Goal: Register for event/course

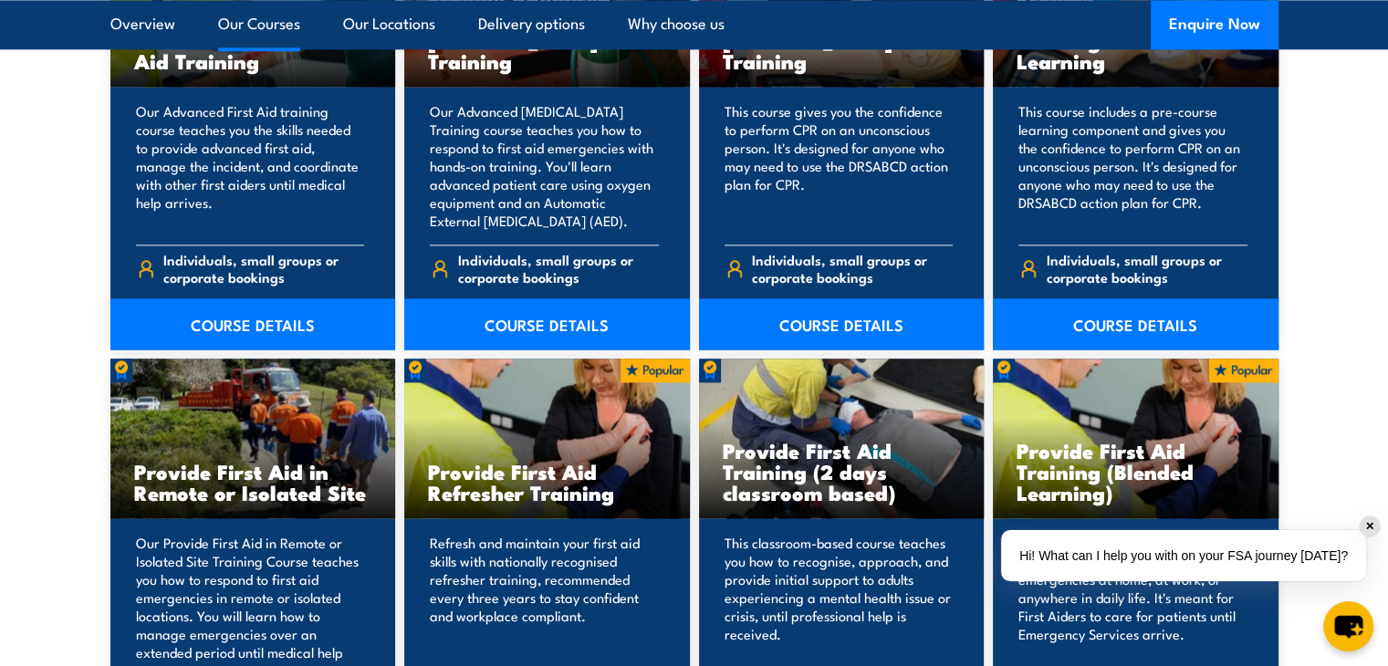
scroll to position [2487, 0]
click at [826, 343] on link "COURSE DETAILS" at bounding box center [842, 324] width 286 height 51
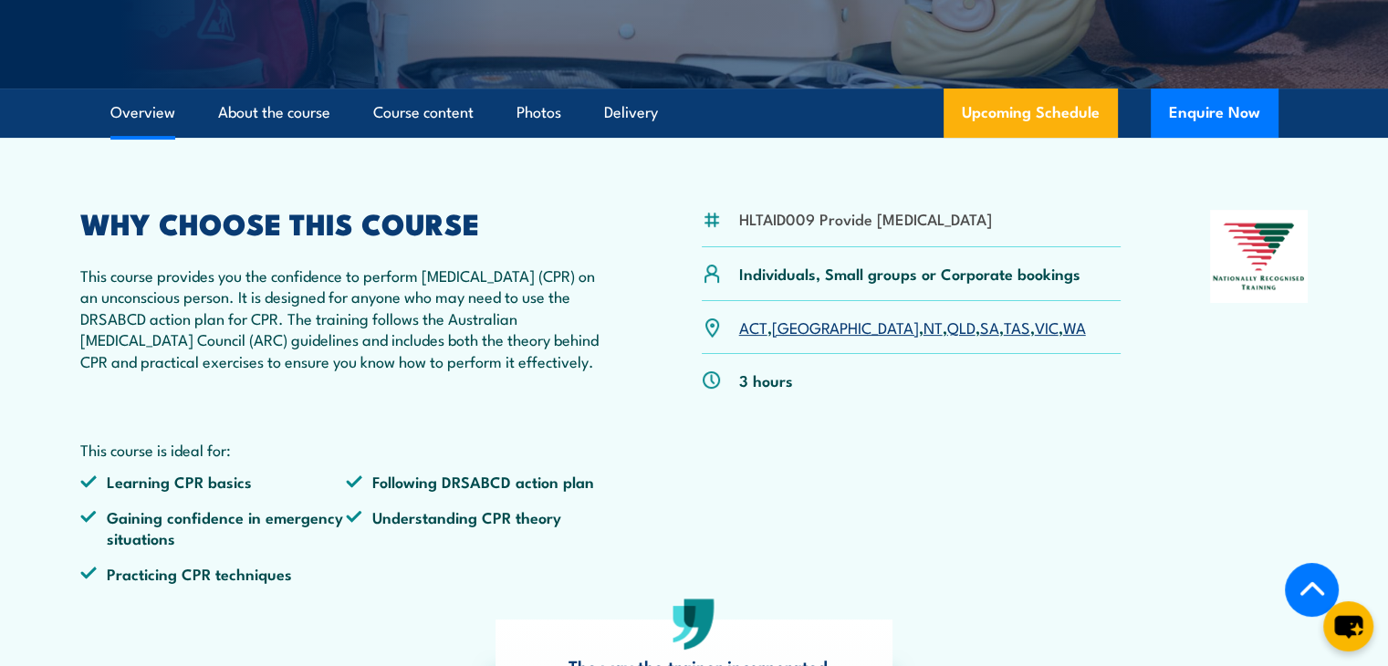
scroll to position [471, 0]
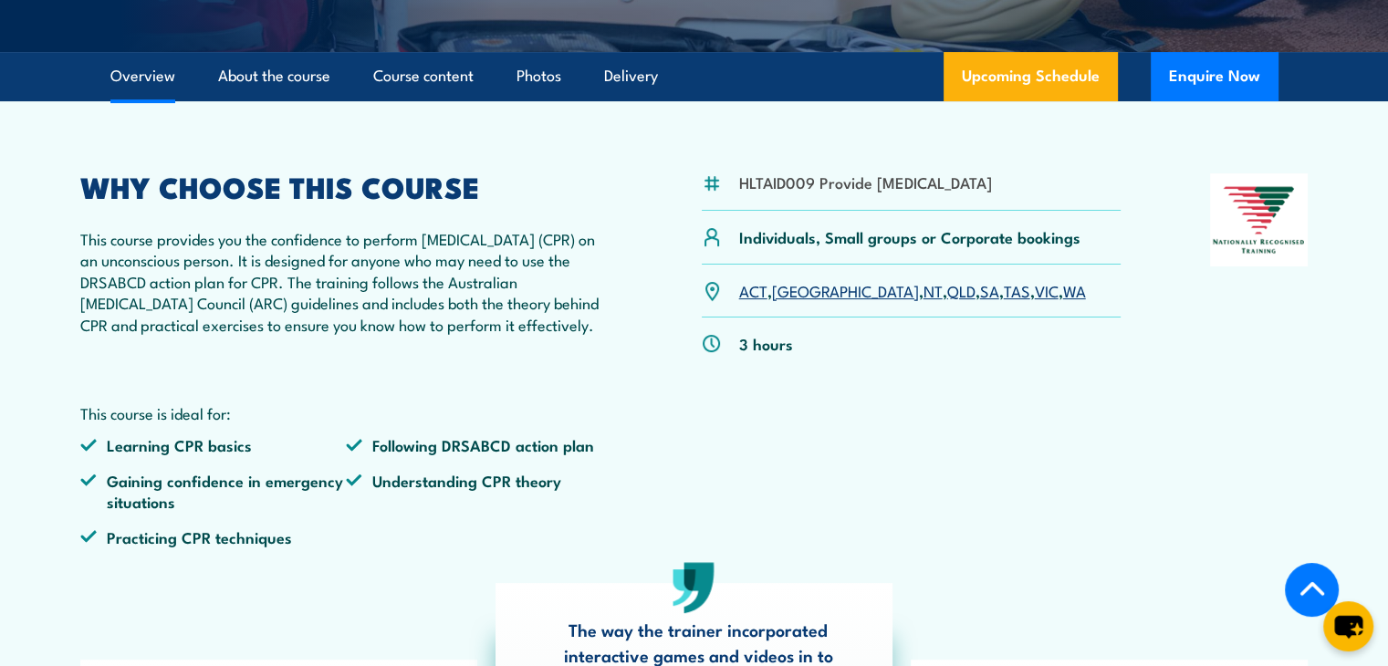
click at [947, 301] on link "QLD" at bounding box center [961, 290] width 28 height 22
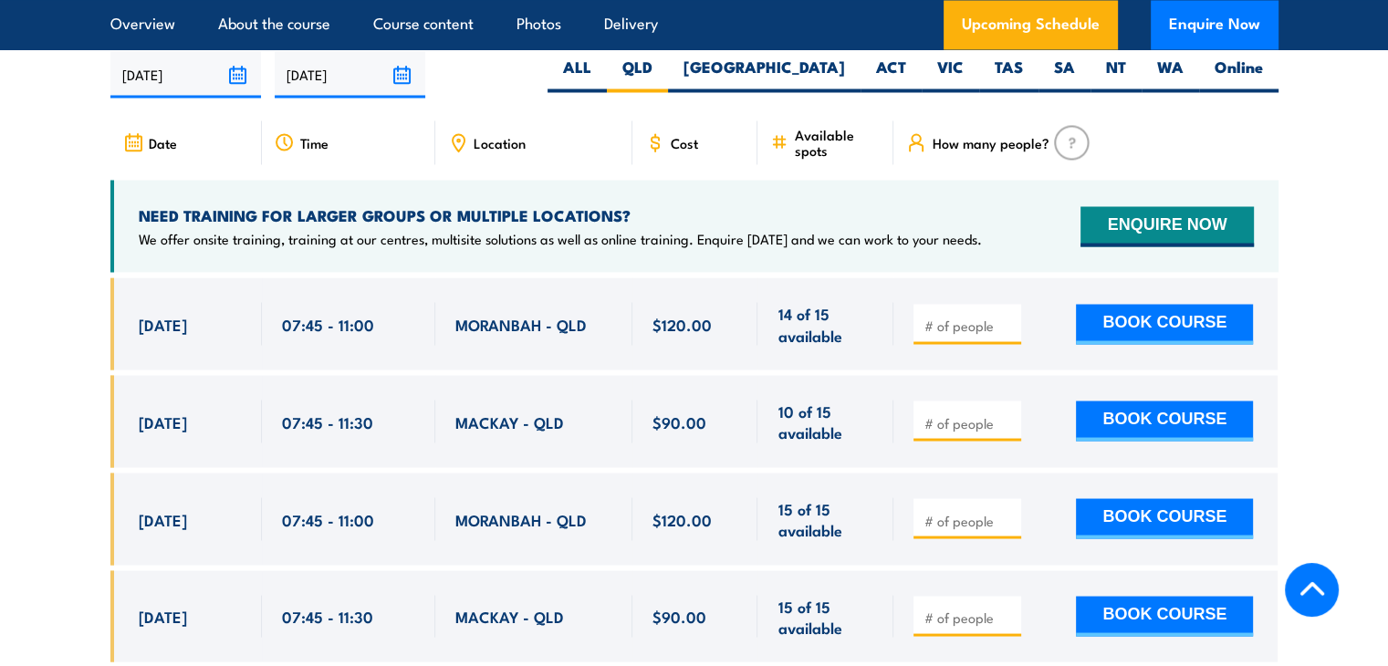
scroll to position [3283, 0]
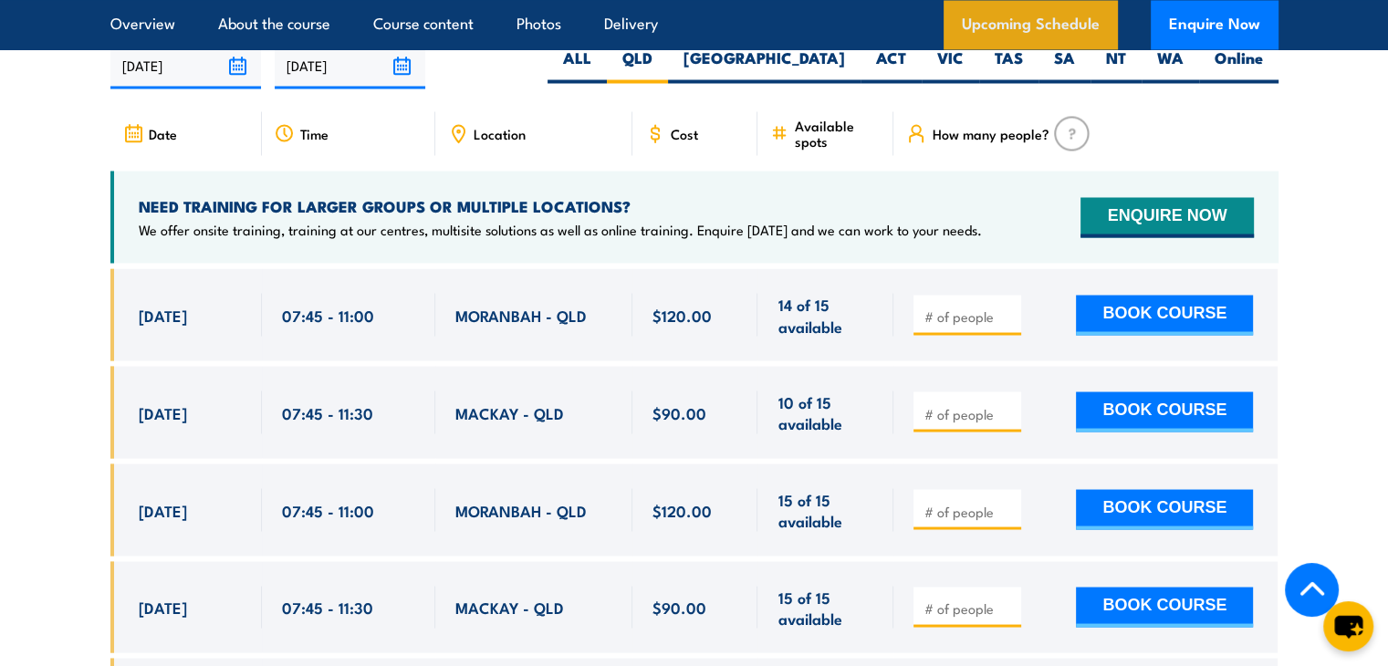
click at [1007, 16] on link "Upcoming Schedule" at bounding box center [1031, 24] width 174 height 49
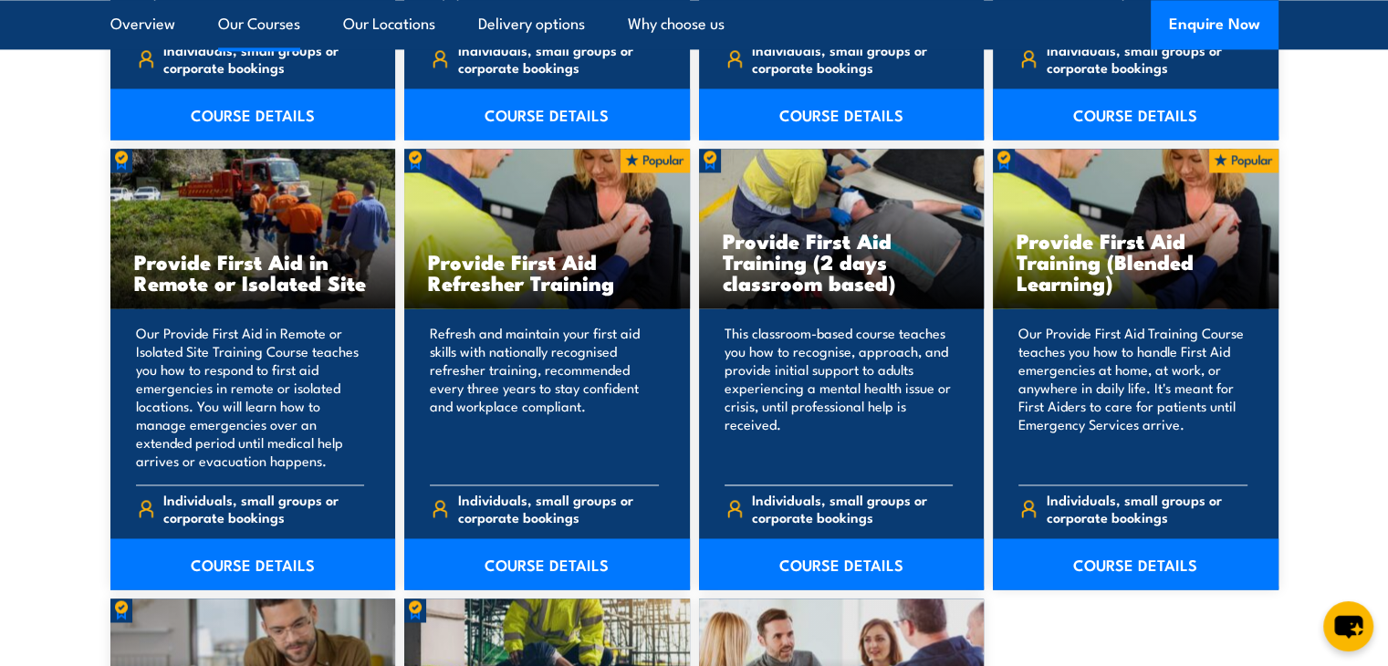
scroll to position [2703, 0]
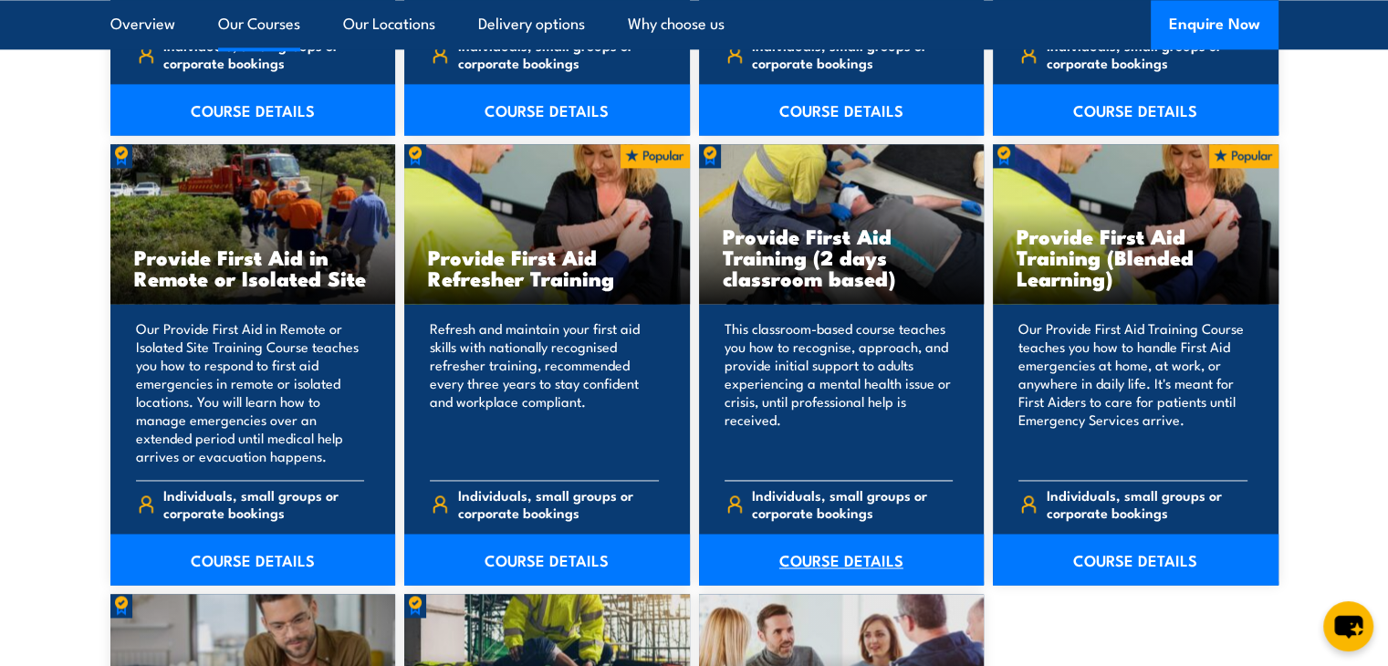
click at [833, 556] on link "COURSE DETAILS" at bounding box center [842, 559] width 286 height 51
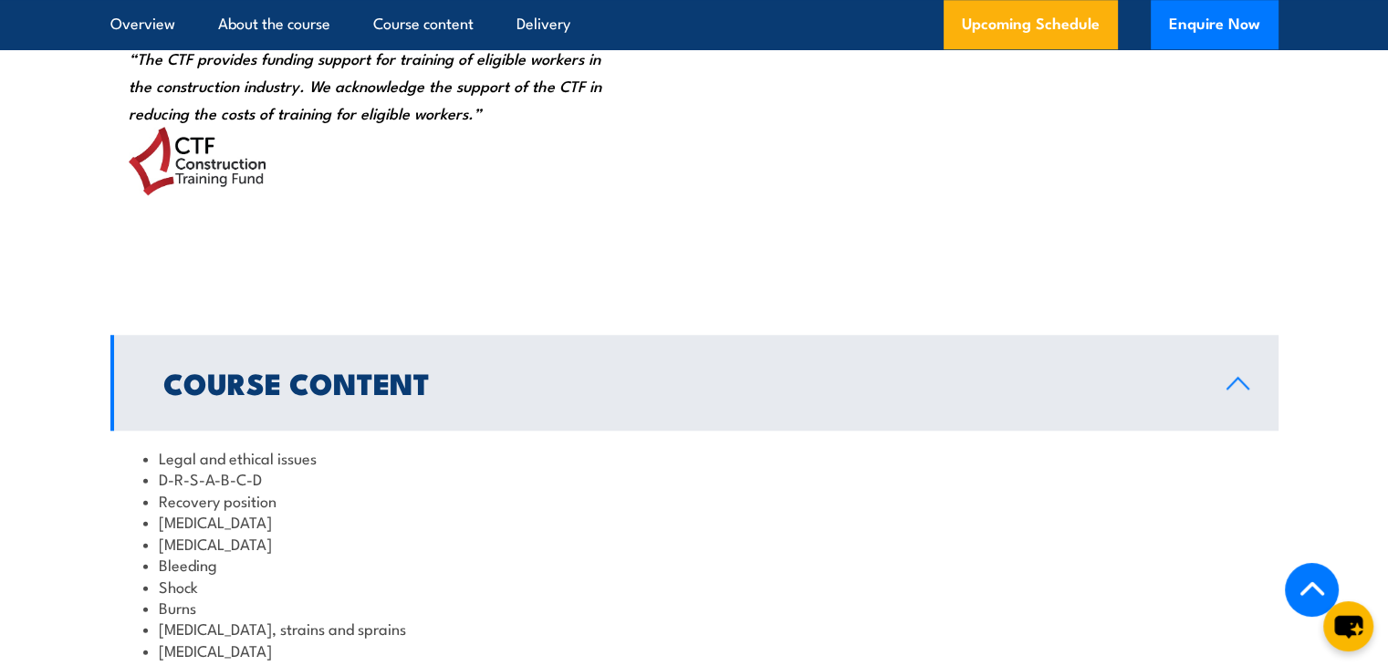
scroll to position [1631, 0]
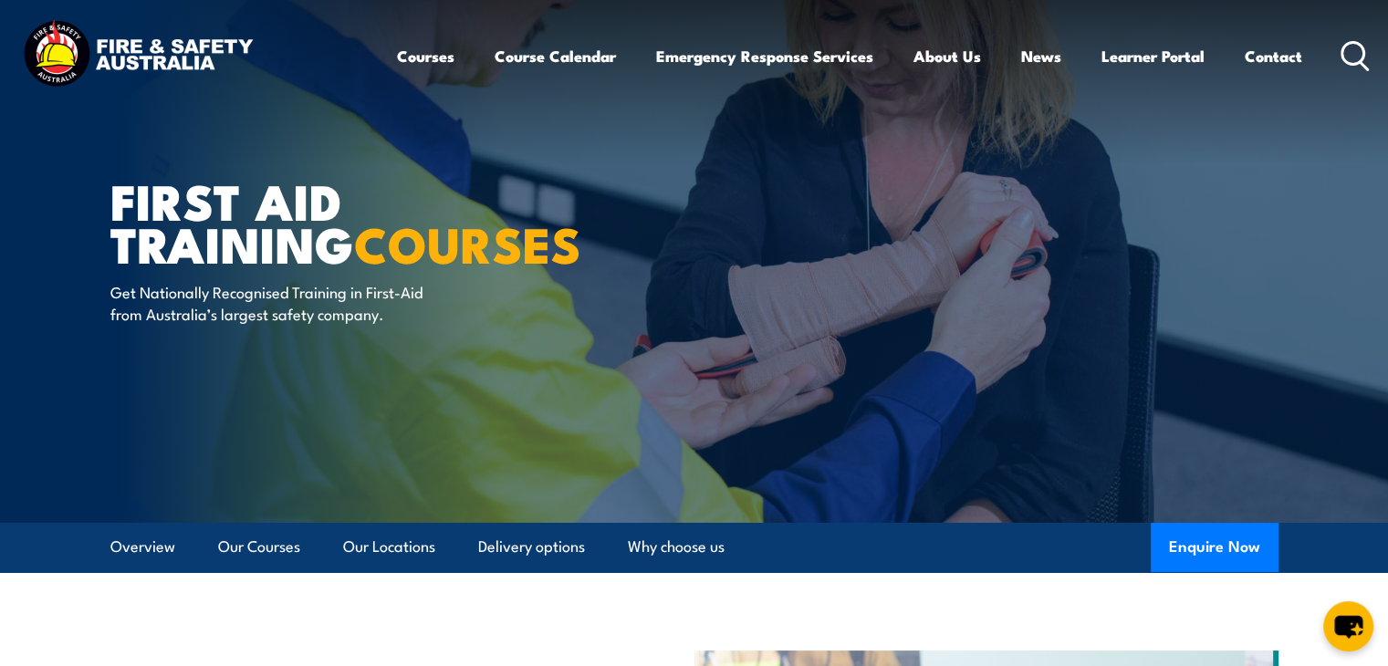
click at [1353, 47] on icon at bounding box center [1355, 56] width 29 height 30
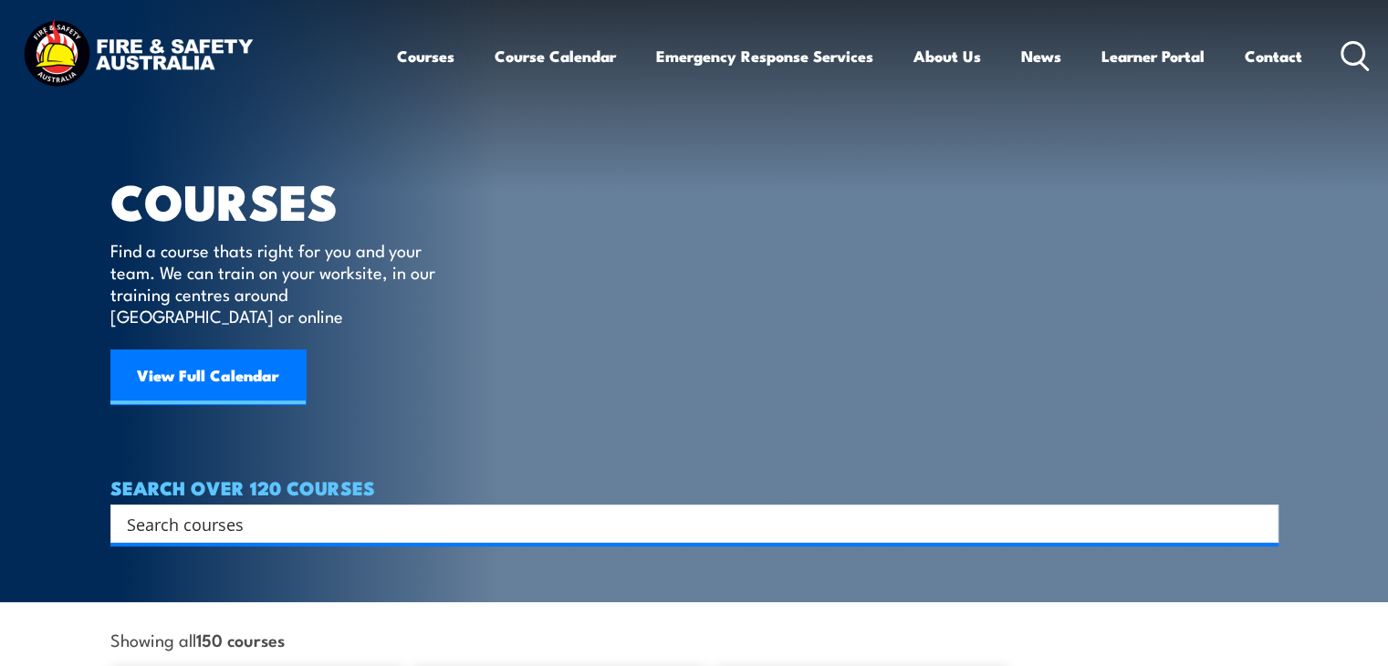
click at [891, 510] on input "Search input" at bounding box center [683, 523] width 1112 height 27
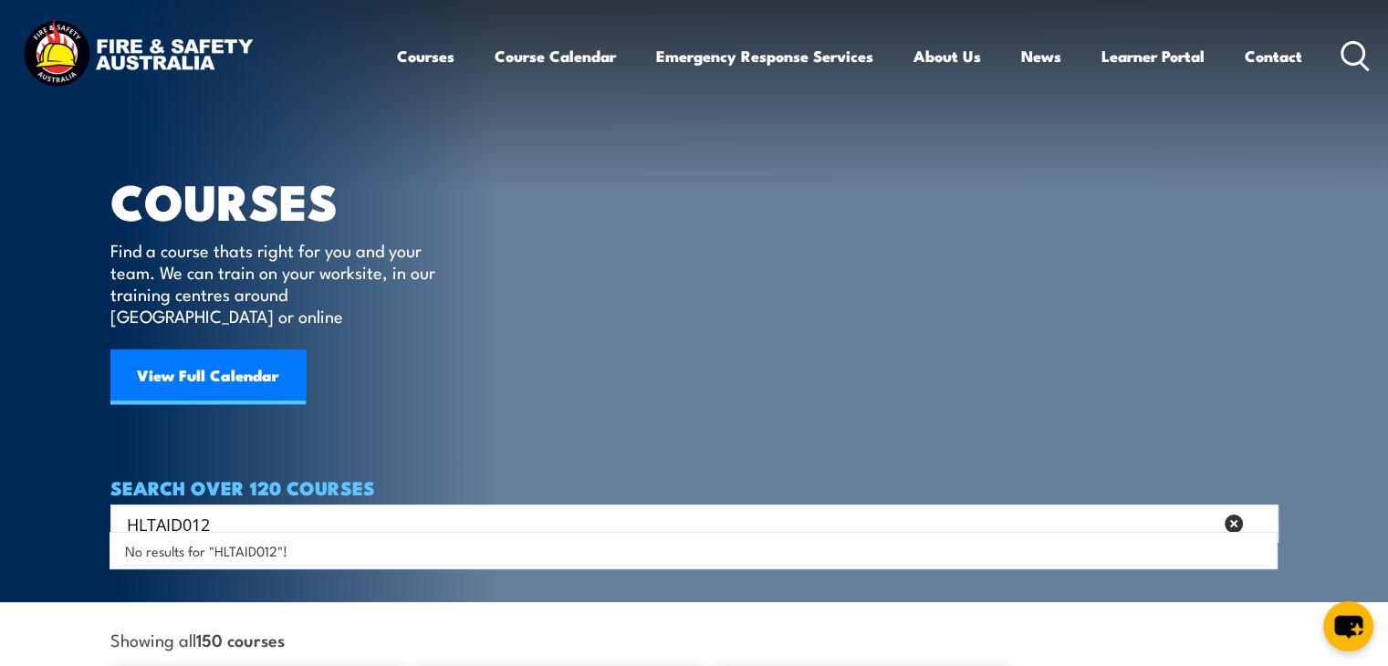
type input "HLTAID012"
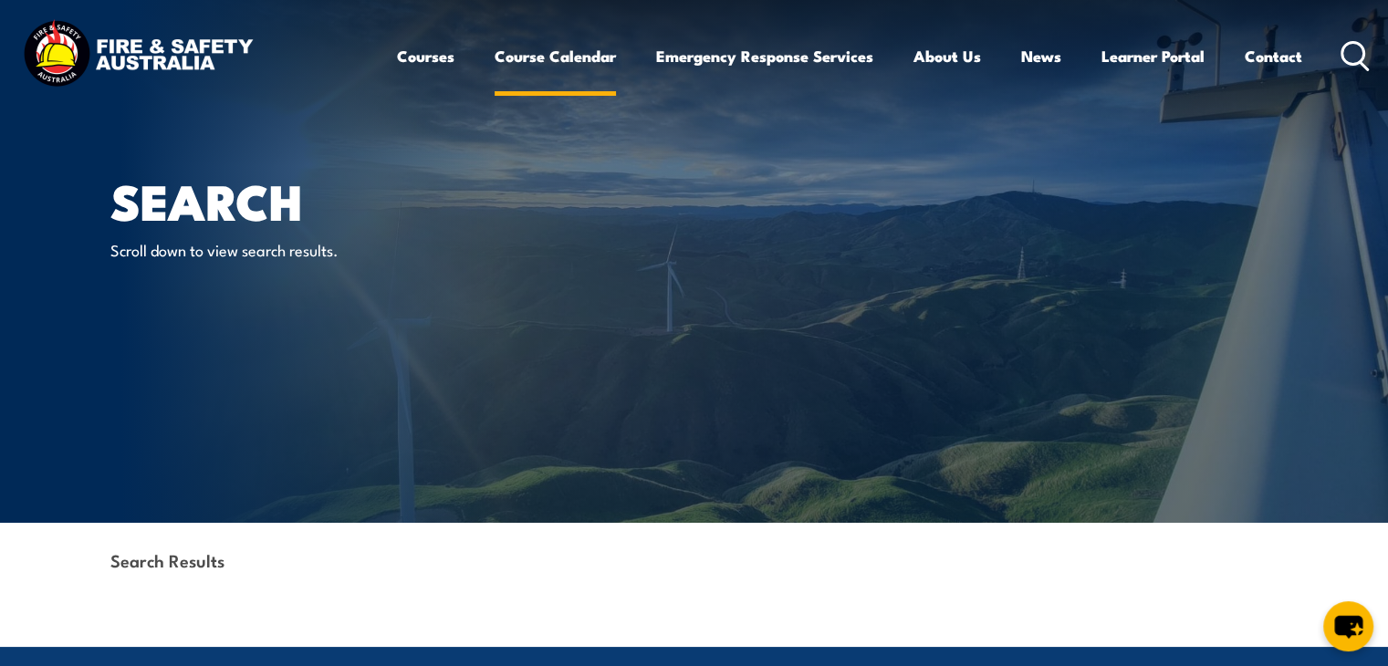
click at [571, 59] on link "Course Calendar" at bounding box center [555, 56] width 121 height 48
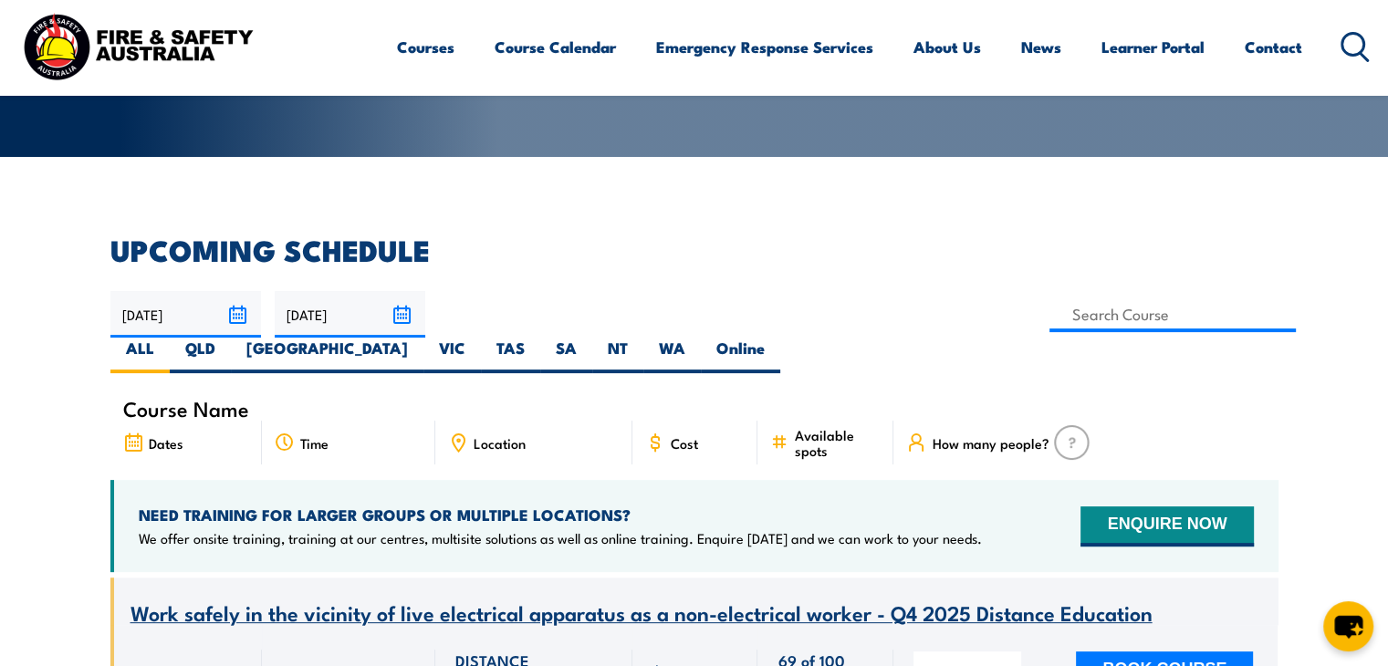
scroll to position [384, 0]
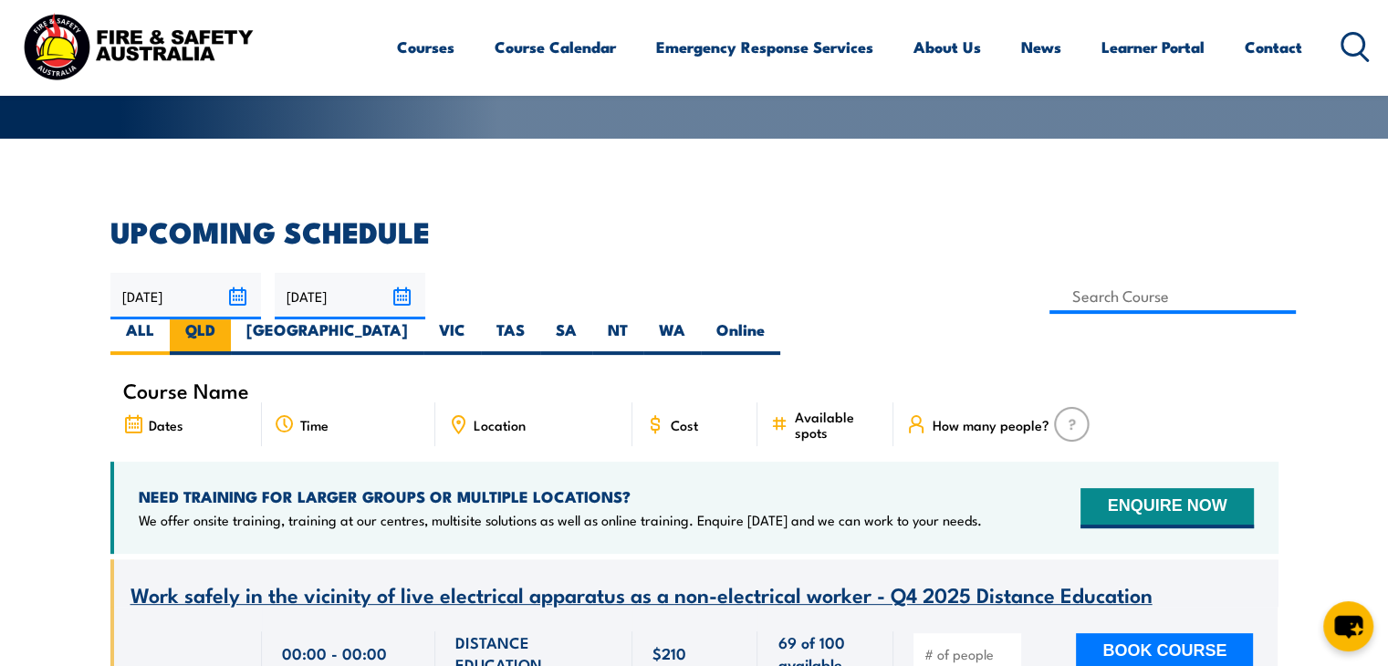
click at [231, 319] on label "QLD" at bounding box center [200, 337] width 61 height 36
click at [227, 319] on input "QLD" at bounding box center [221, 325] width 12 height 12
radio input "true"
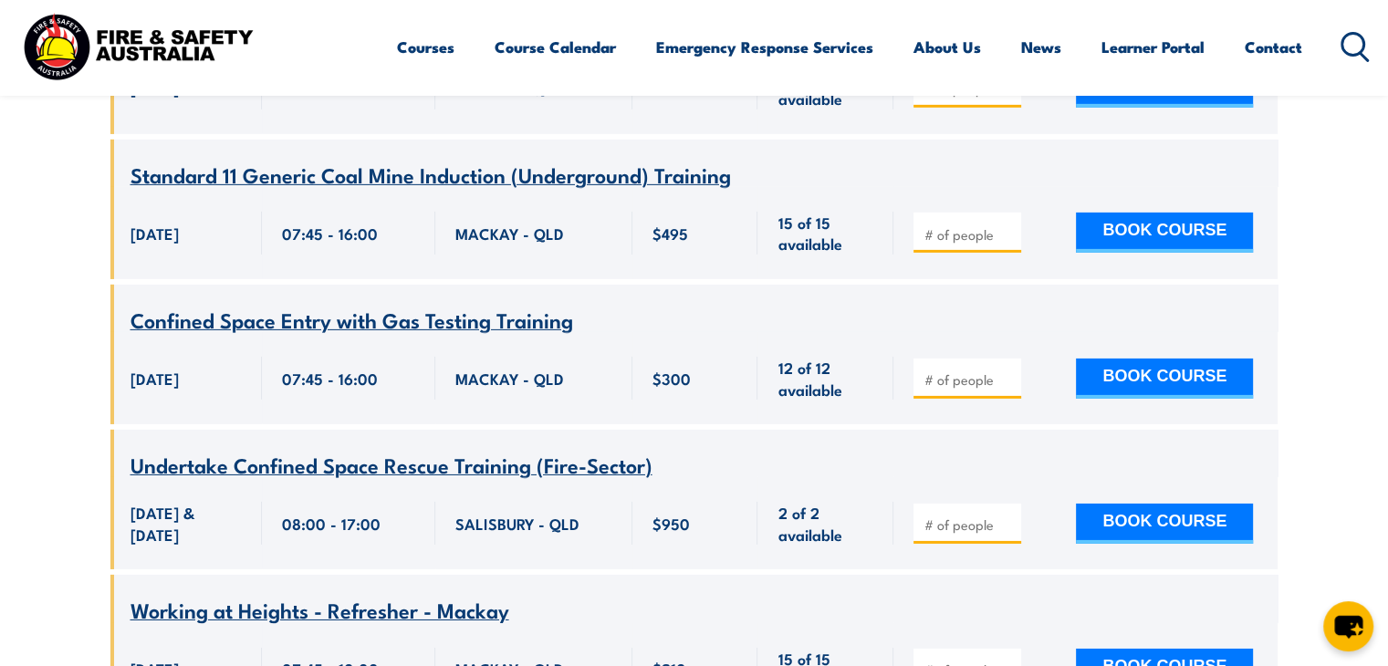
scroll to position [12844, 0]
